Goal: Task Accomplishment & Management: Manage account settings

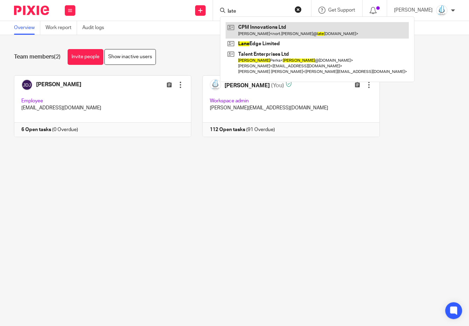
type input "late"
click at [267, 23] on link at bounding box center [317, 30] width 183 height 16
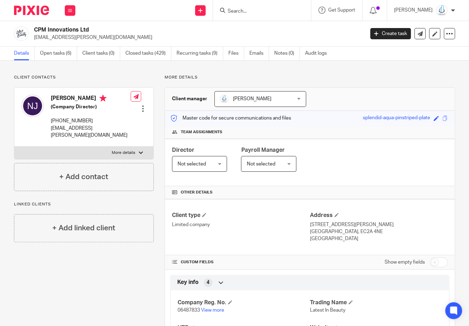
click at [59, 60] on div "Details Open tasks (6) Client tasks (0) Closed tasks (429) Recurring tasks (9) …" at bounding box center [234, 54] width 469 height 14
click at [64, 52] on link "Open tasks (6)" at bounding box center [58, 54] width 37 height 14
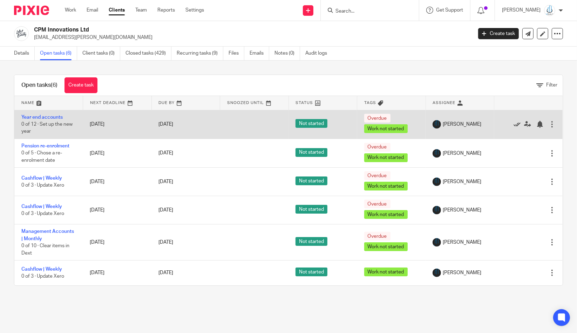
click at [469, 125] on icon at bounding box center [517, 124] width 7 height 7
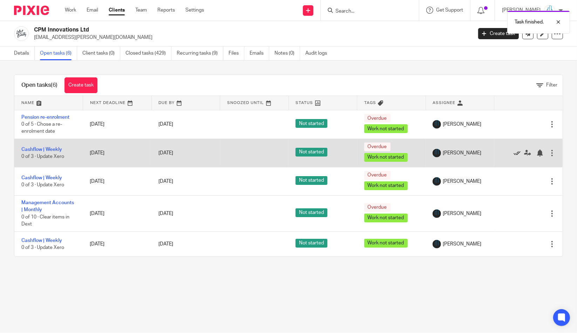
click at [469, 153] on icon at bounding box center [517, 153] width 7 height 7
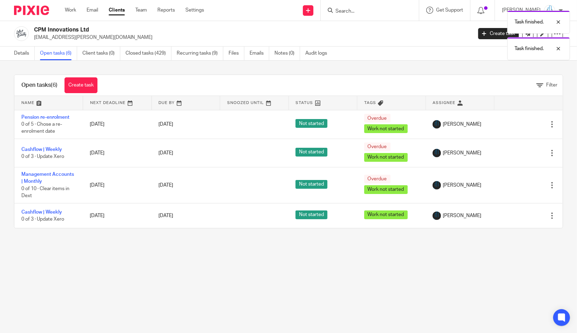
click at [469, 153] on icon at bounding box center [517, 153] width 7 height 7
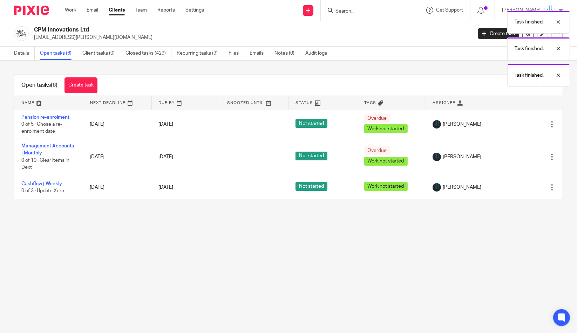
click at [469, 153] on div "Edit task Delete" at bounding box center [528, 157] width 55 height 18
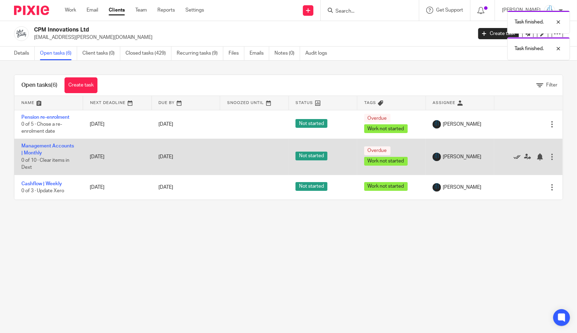
click at [469, 158] on icon at bounding box center [517, 157] width 7 height 7
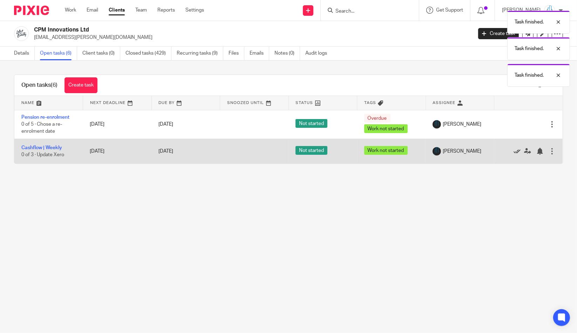
click at [469, 152] on icon at bounding box center [517, 151] width 7 height 7
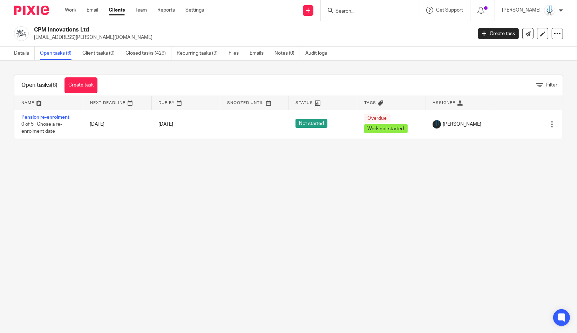
click at [356, 11] on input "Search" at bounding box center [366, 11] width 63 height 6
click at [67, 9] on link "Work" at bounding box center [70, 10] width 11 height 7
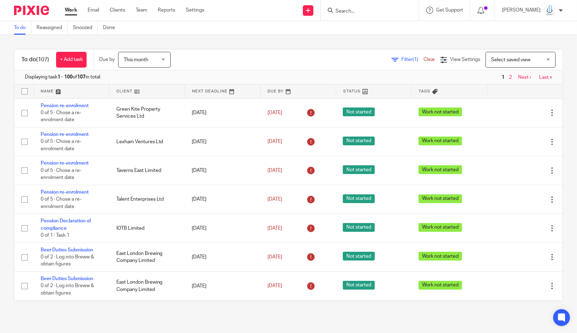
click at [402, 59] on span "Filter (1)" at bounding box center [412, 59] width 22 height 5
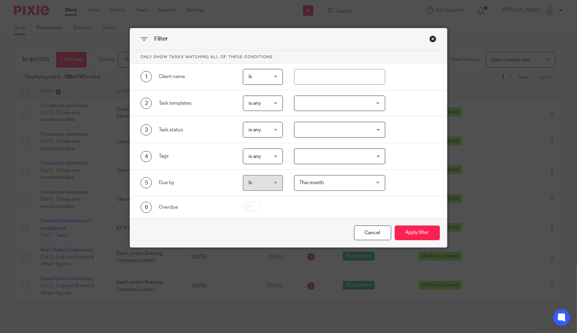
click at [325, 104] on div at bounding box center [339, 104] width 91 height 16
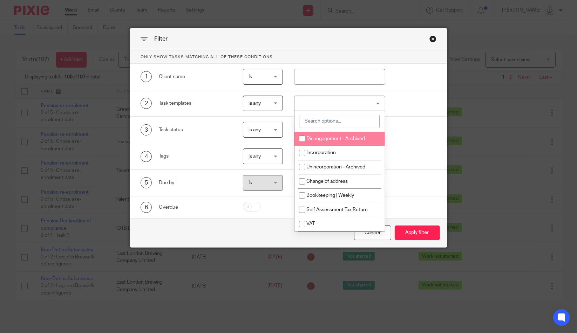
click at [432, 194] on div "5 Due by Is Is Is is This month This month Today Tomorrow This week Next week T…" at bounding box center [288, 183] width 317 height 27
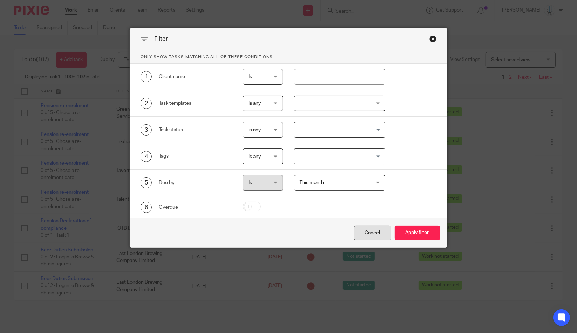
click at [384, 235] on div "Cancel" at bounding box center [372, 233] width 37 height 15
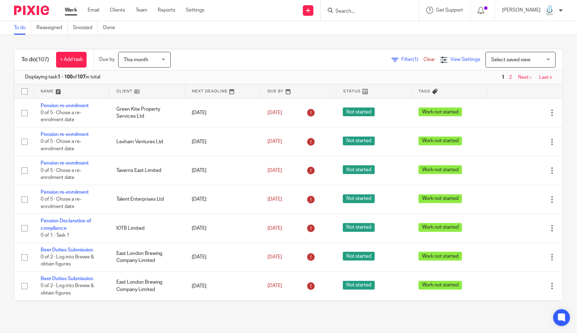
click at [473, 61] on span "View Settings" at bounding box center [465, 59] width 30 height 5
click at [498, 59] on span "Select saved view" at bounding box center [510, 59] width 39 height 5
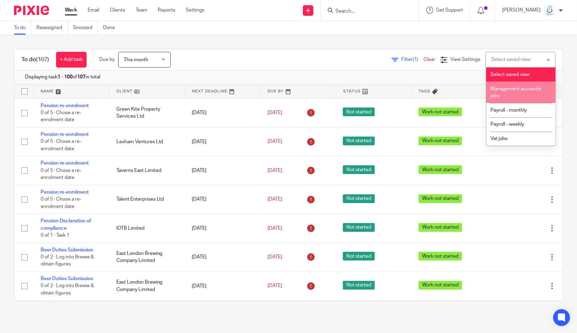
click at [516, 94] on li "Management accounts jobs" at bounding box center [520, 92] width 69 height 21
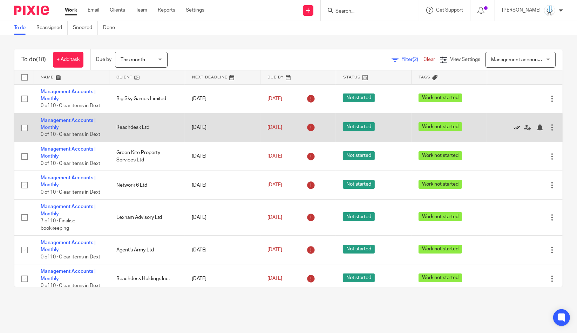
click at [517, 126] on icon at bounding box center [517, 127] width 7 height 7
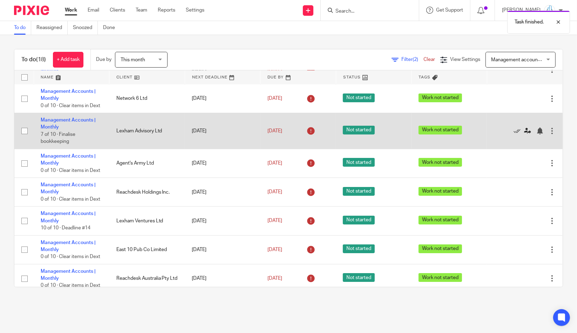
scroll to position [60, 0]
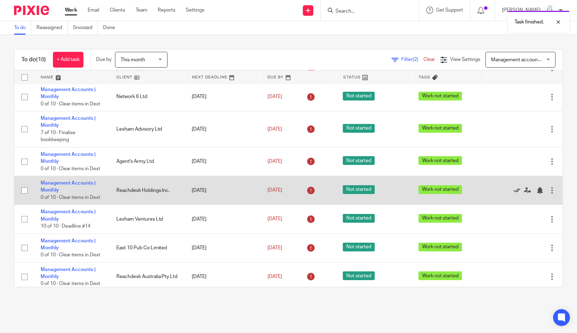
click at [519, 192] on icon at bounding box center [517, 190] width 7 height 7
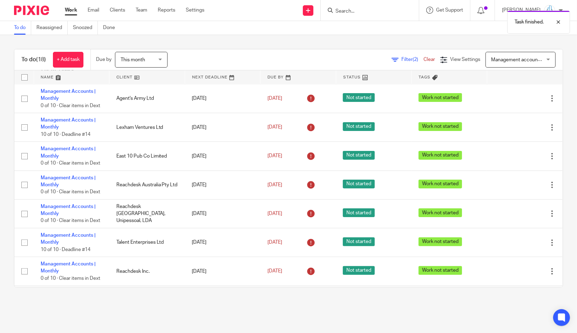
scroll to position [127, 0]
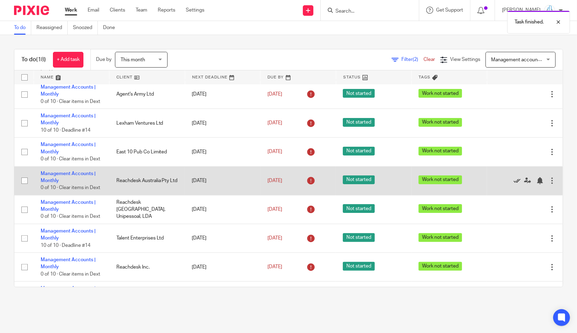
click at [519, 184] on icon at bounding box center [517, 180] width 7 height 7
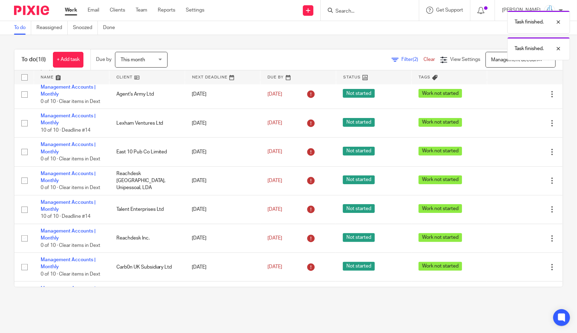
click at [519, 184] on icon at bounding box center [517, 180] width 7 height 7
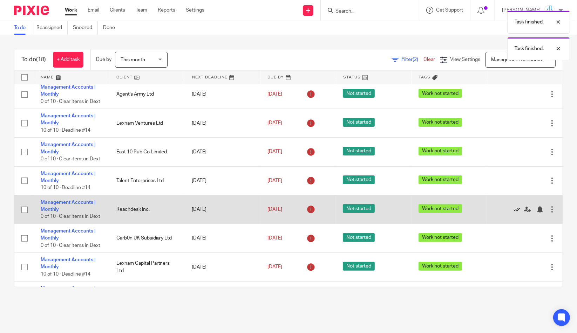
click at [518, 211] on icon at bounding box center [517, 209] width 7 height 7
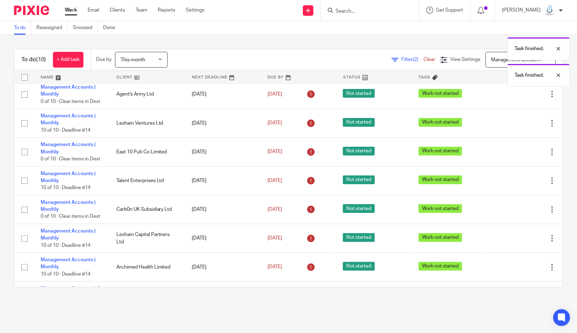
click at [518, 211] on icon at bounding box center [517, 209] width 7 height 7
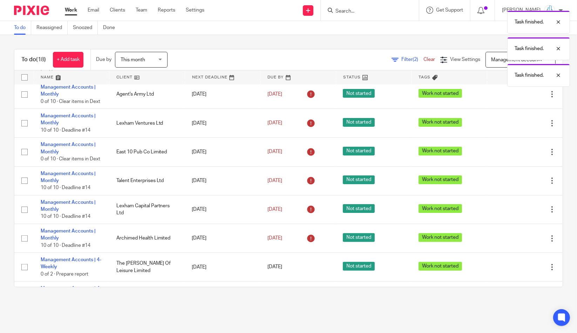
scroll to position [153, 0]
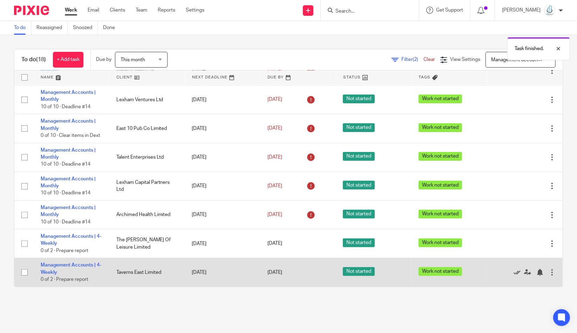
click at [518, 273] on icon at bounding box center [517, 272] width 7 height 7
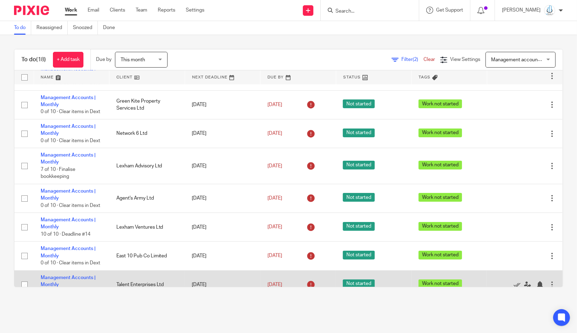
scroll to position [0, 0]
